Goal: Find specific page/section: Locate item on page

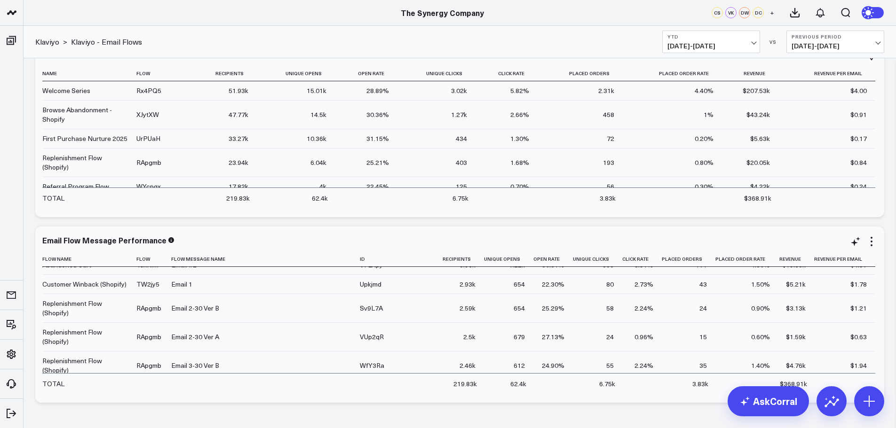
scroll to position [470, 0]
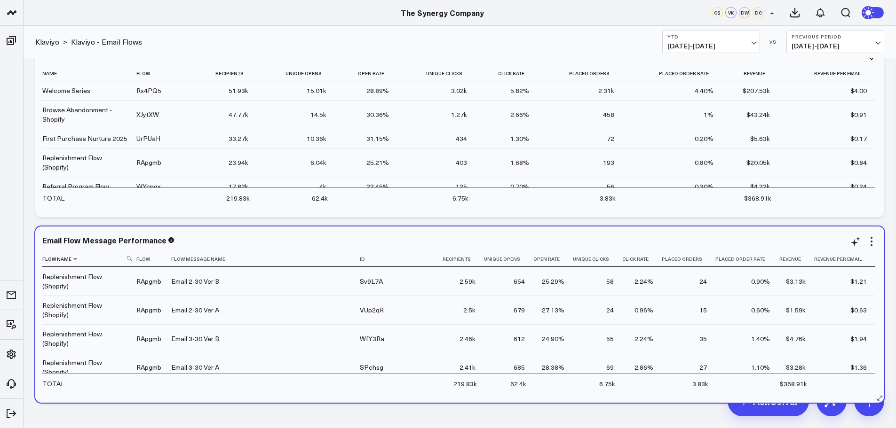
click at [128, 260] on use at bounding box center [129, 258] width 5 height 5
click at [110, 261] on input at bounding box center [88, 258] width 92 height 16
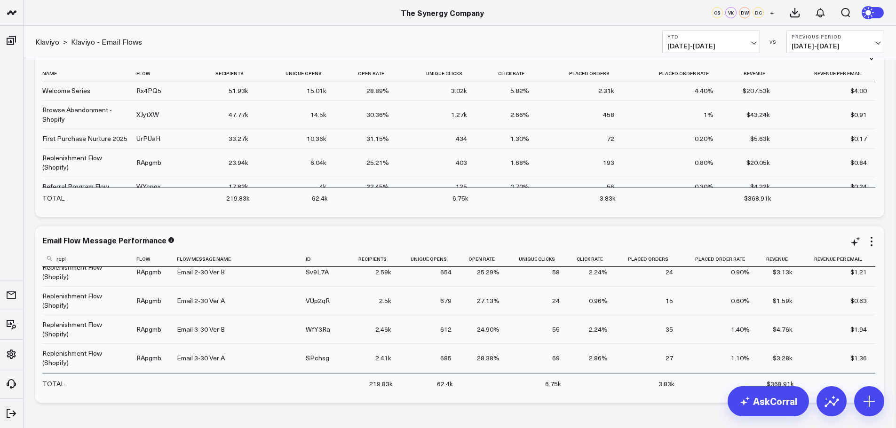
scroll to position [0, 0]
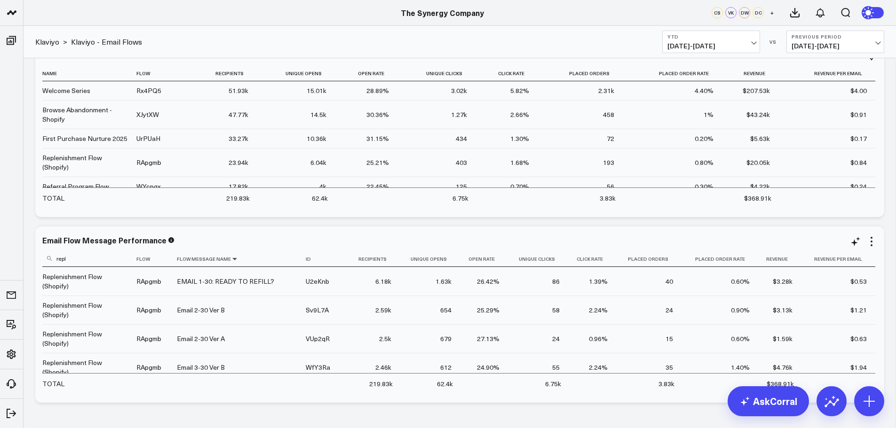
type input "repl"
click at [233, 259] on icon at bounding box center [235, 259] width 8 height 6
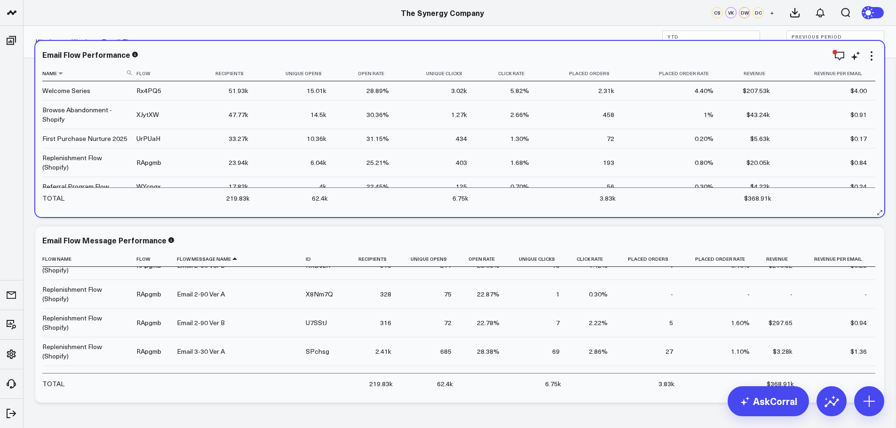
click at [128, 73] on icon at bounding box center [129, 73] width 5 height 5
click at [100, 75] on input at bounding box center [88, 72] width 92 height 16
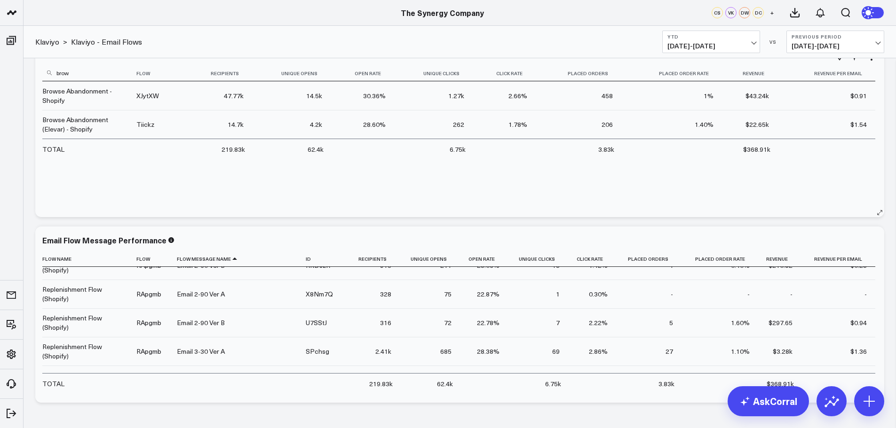
click at [97, 75] on input "brow" at bounding box center [88, 72] width 92 height 16
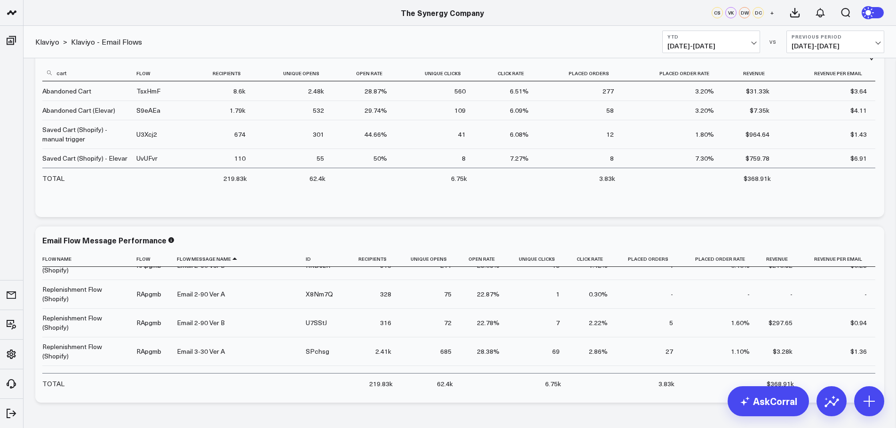
type input "cart"
